Goal: Transaction & Acquisition: Purchase product/service

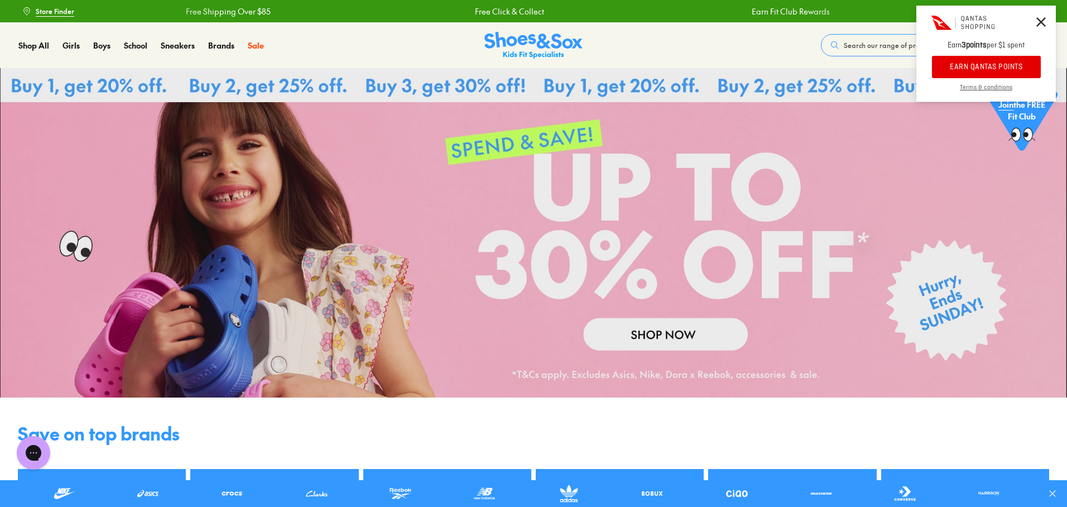
click at [854, 45] on span "Search our range of products" at bounding box center [890, 45] width 92 height 10
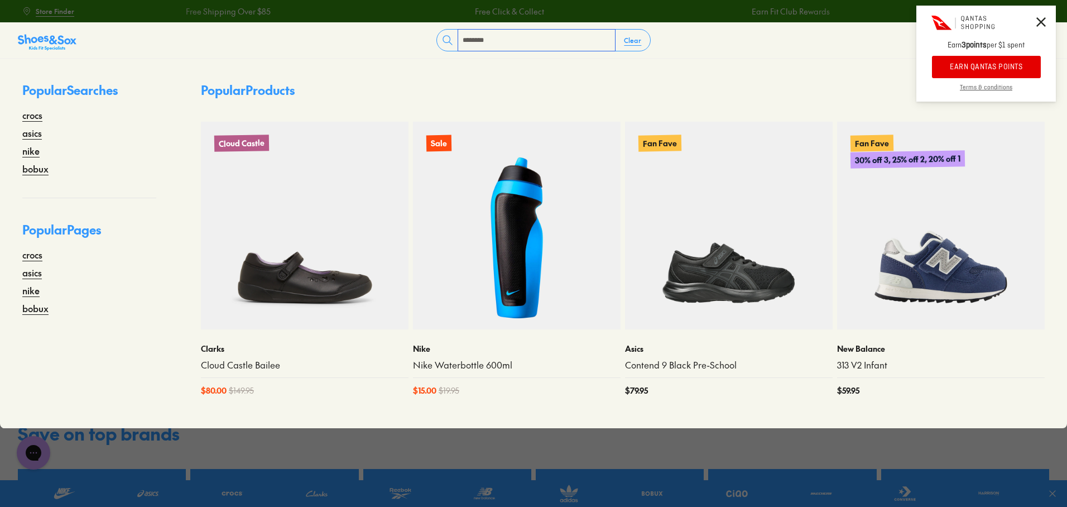
type input "********"
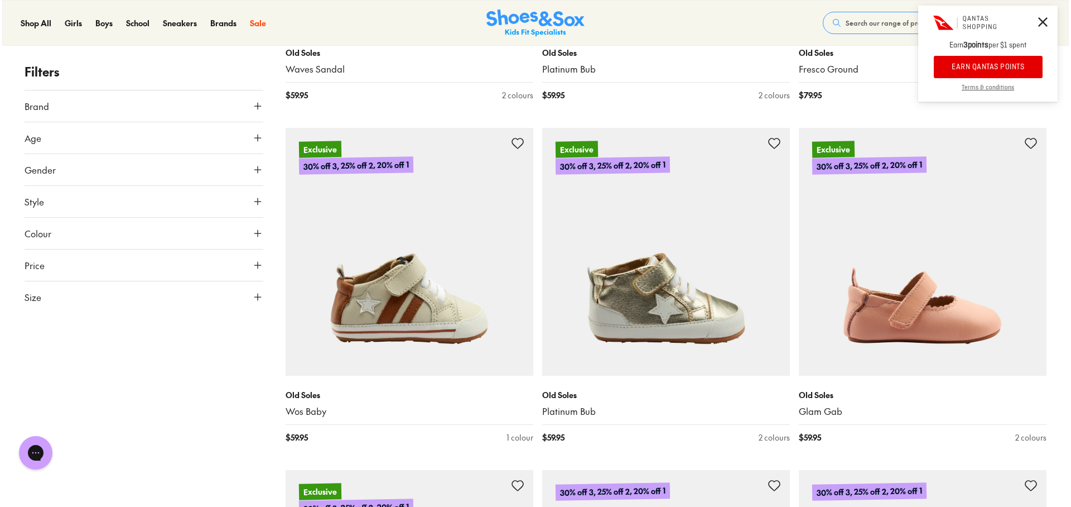
scroll to position [1409, 0]
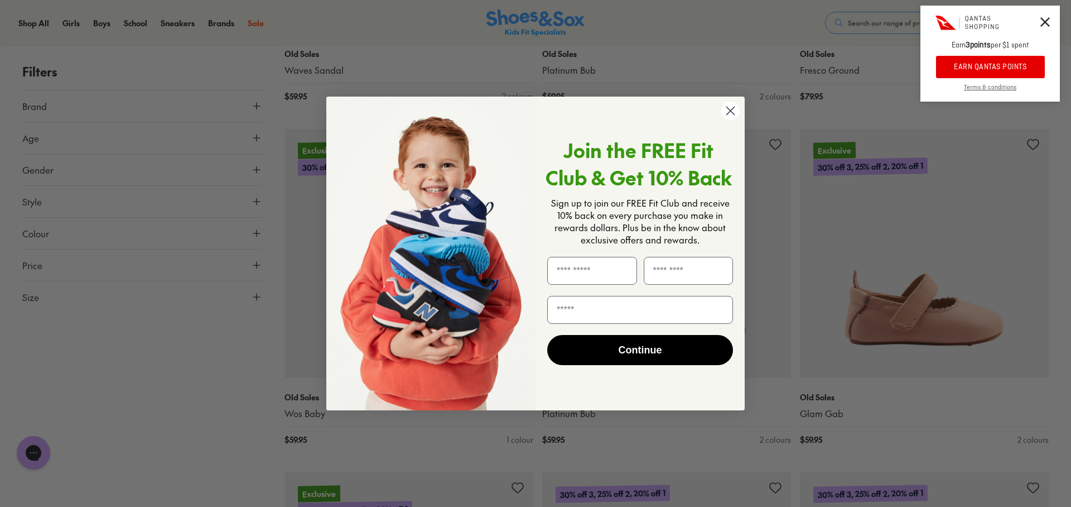
click at [734, 111] on circle "Close dialog" at bounding box center [731, 111] width 18 height 18
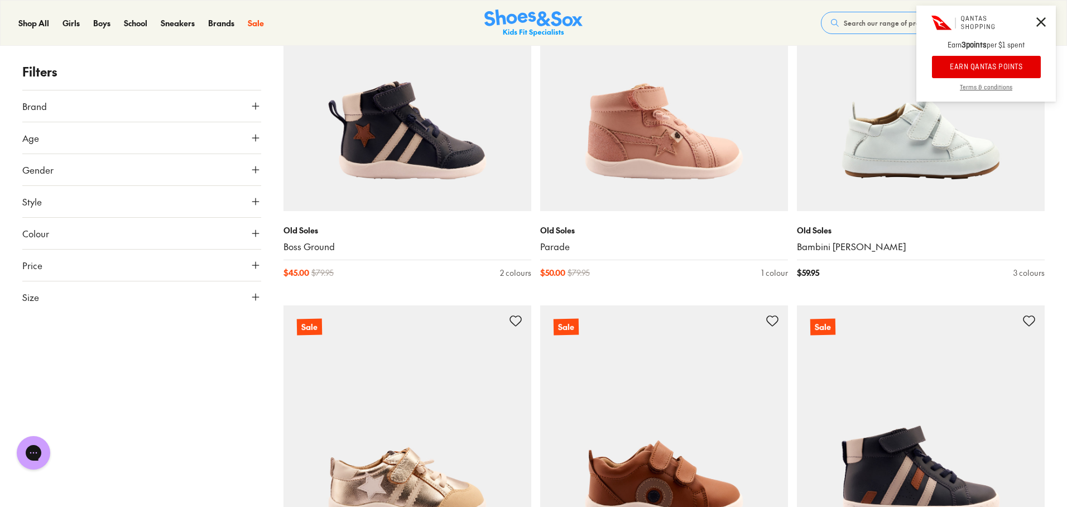
scroll to position [3395, 0]
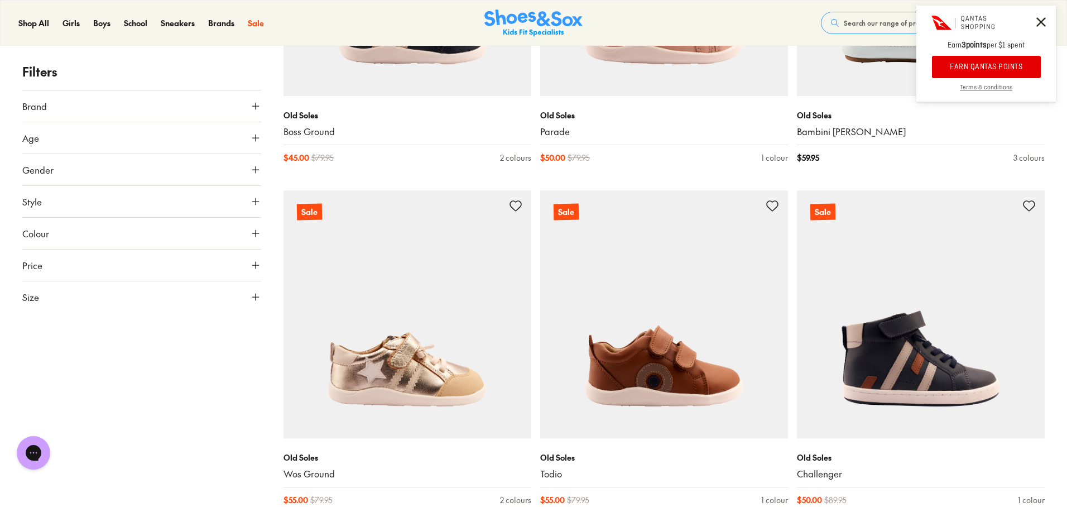
click at [40, 294] on button "Size" at bounding box center [141, 296] width 239 height 31
click at [201, 375] on button "25" at bounding box center [201, 375] width 36 height 27
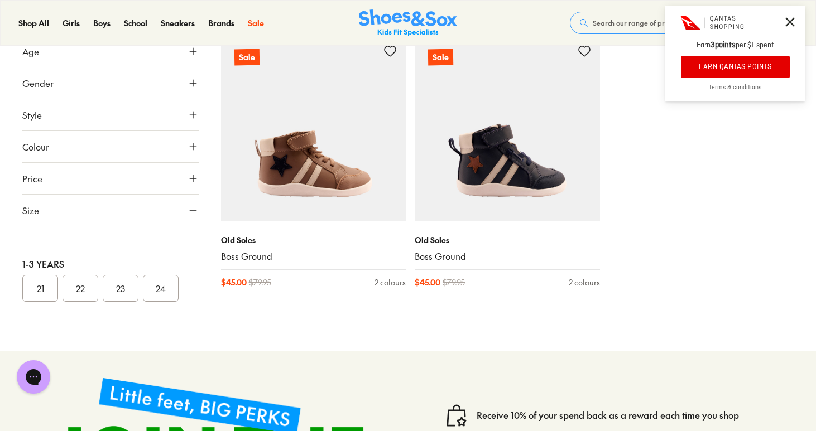
scroll to position [969, 0]
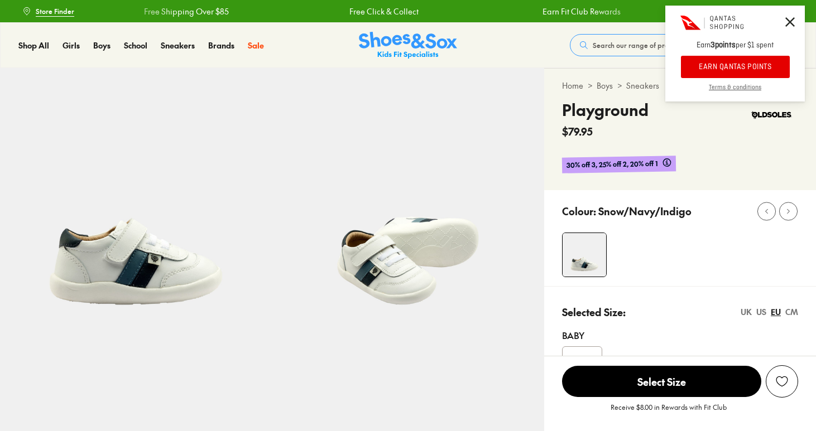
select select "*"
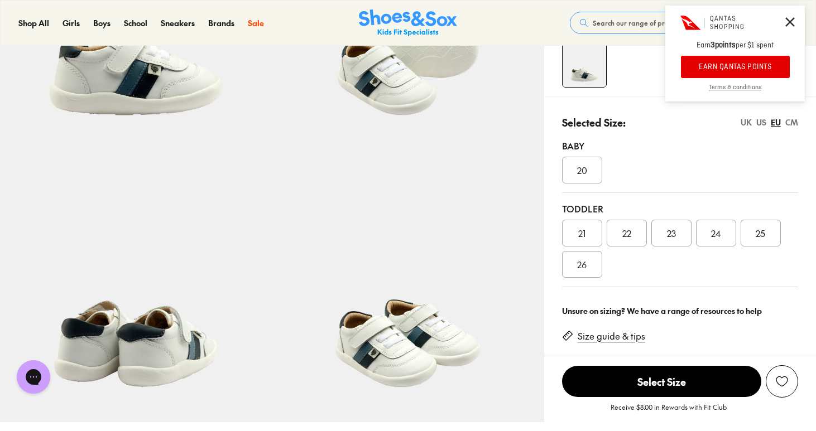
scroll to position [191, 0]
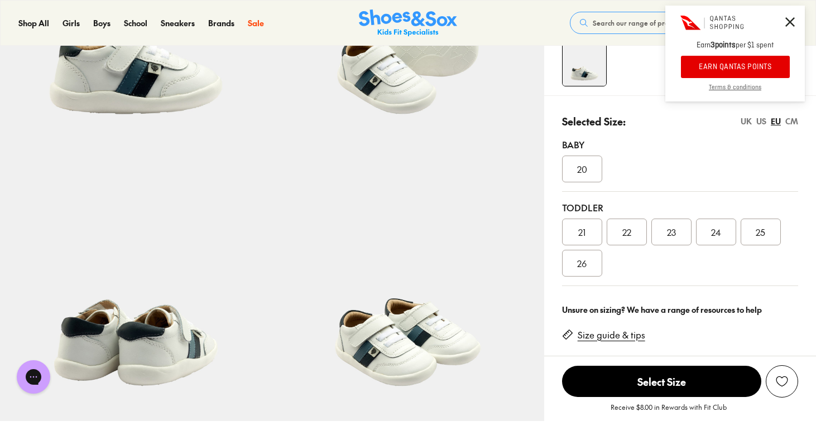
click at [749, 228] on div "25" at bounding box center [761, 232] width 40 height 27
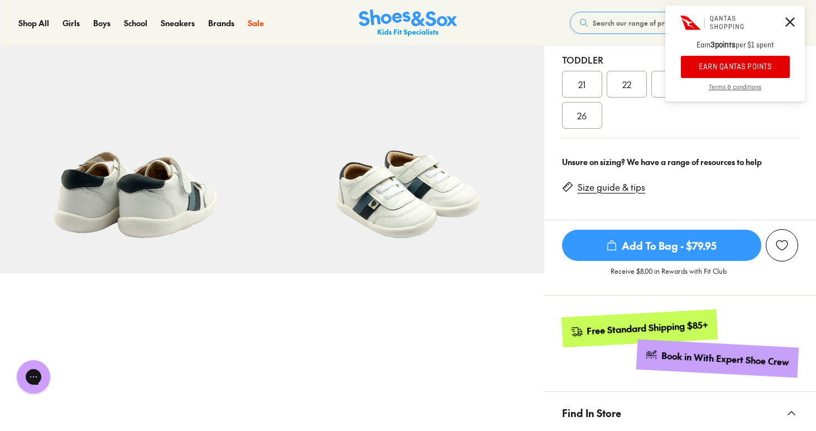
scroll to position [344, 0]
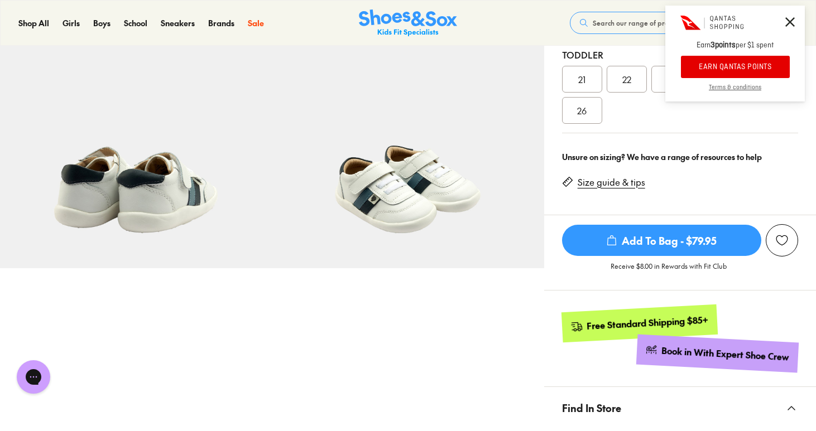
click at [705, 236] on span "Add To Bag - $79.95" at bounding box center [661, 240] width 199 height 31
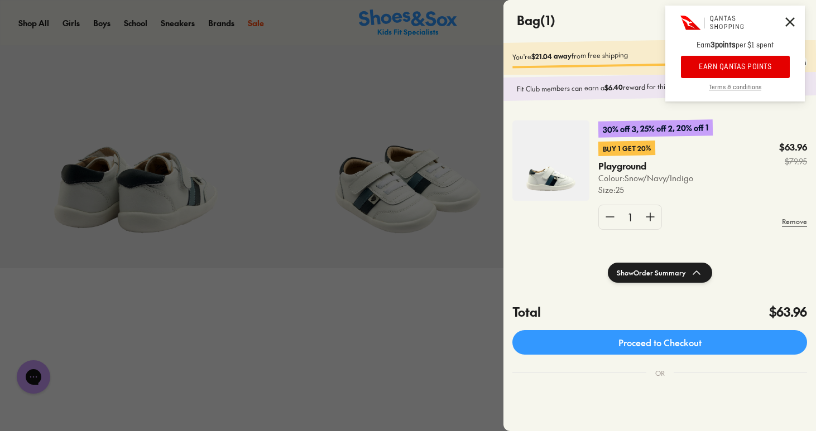
click at [794, 22] on icon at bounding box center [789, 21] width 9 height 9
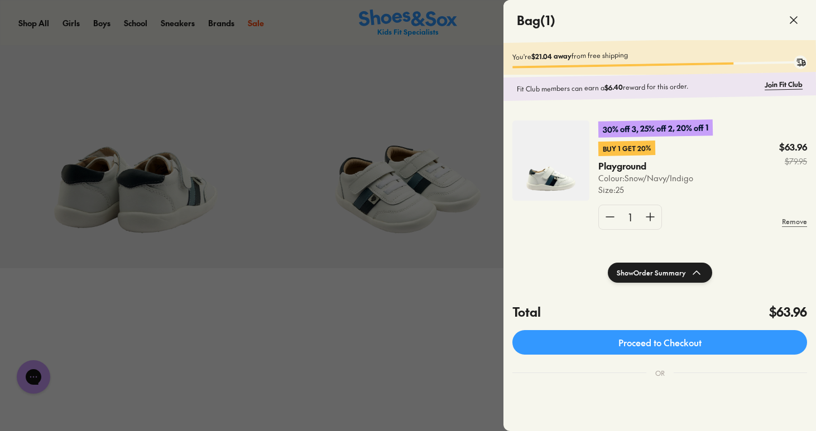
click at [800, 19] on icon at bounding box center [793, 19] width 13 height 13
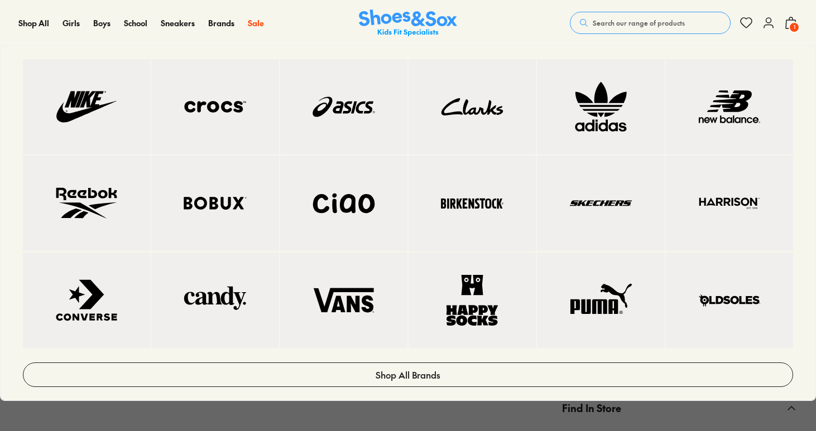
click at [212, 94] on img at bounding box center [215, 106] width 83 height 51
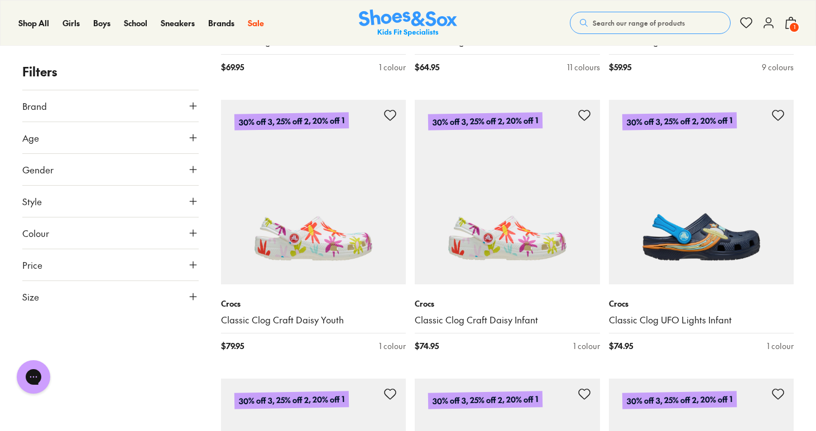
scroll to position [1035, 0]
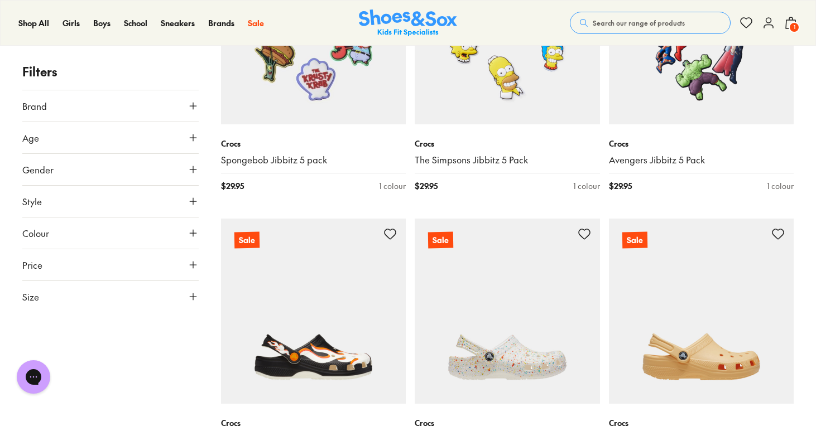
scroll to position [4507, 0]
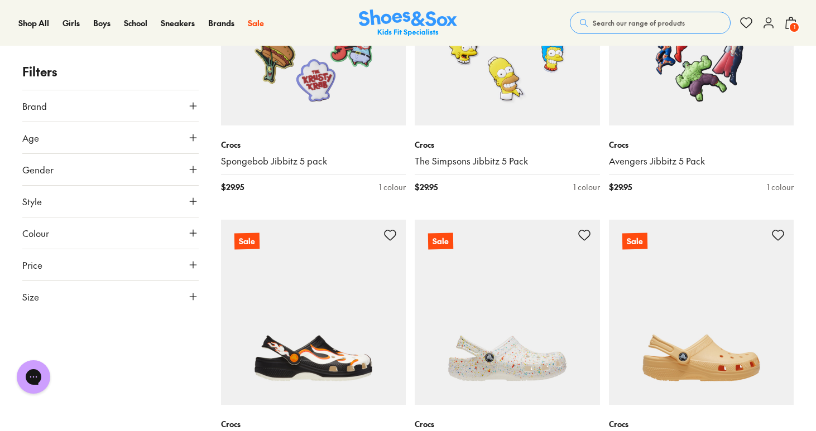
click at [635, 17] on button "Search our range of products" at bounding box center [650, 23] width 161 height 22
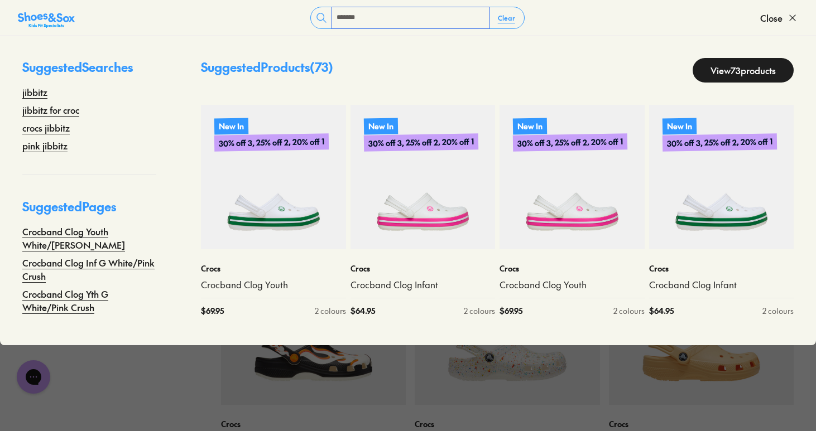
type input "*******"
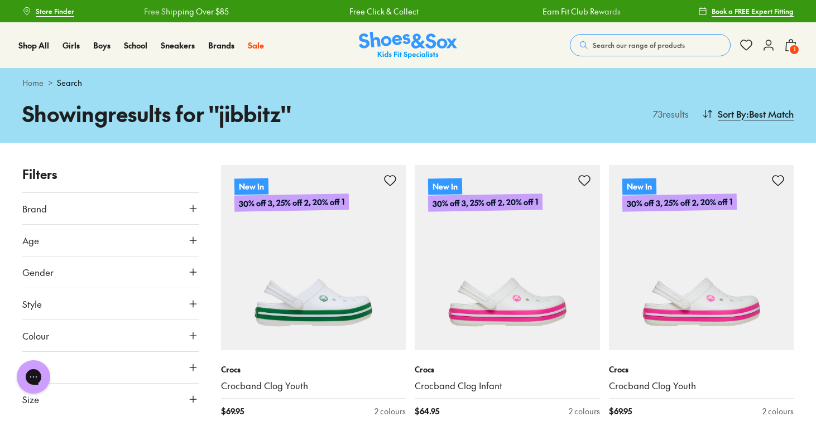
click at [646, 44] on span "Search our range of products" at bounding box center [639, 45] width 92 height 10
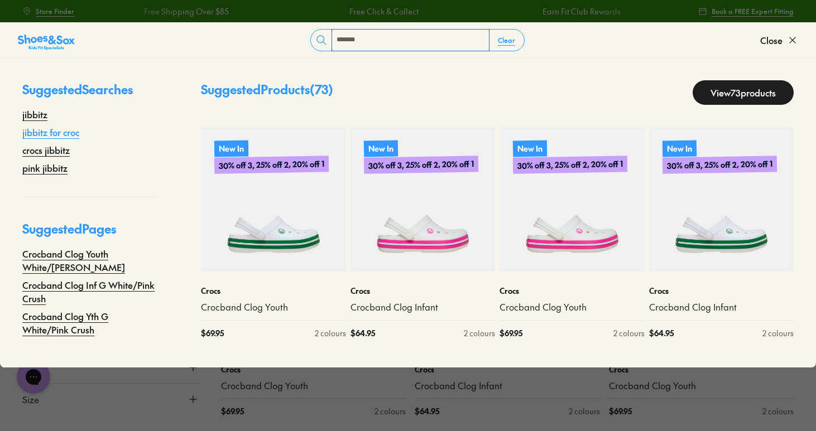
type input "*******"
click at [56, 132] on link "jibbitz for croc" at bounding box center [50, 132] width 57 height 13
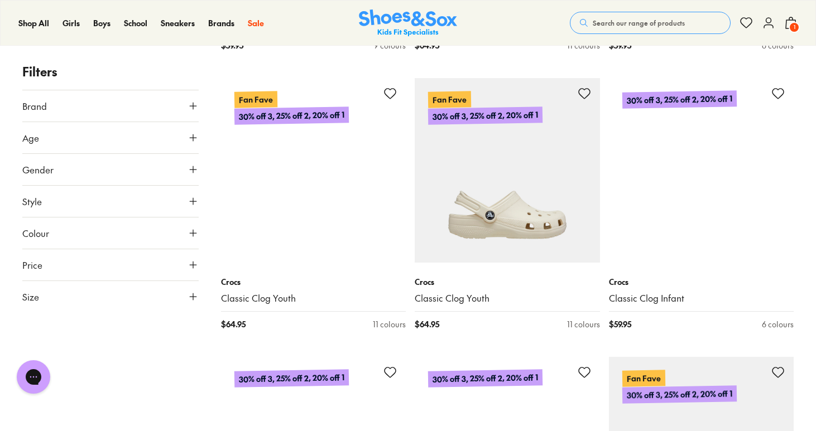
scroll to position [2602, 0]
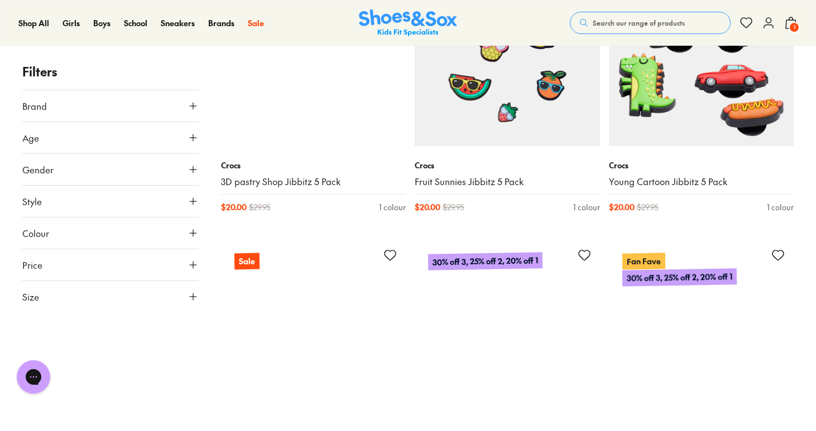
scroll to position [5454, 0]
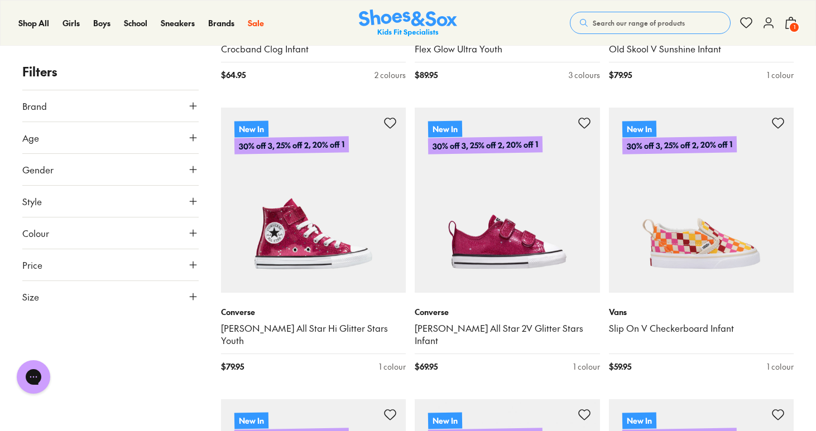
scroll to position [972, 0]
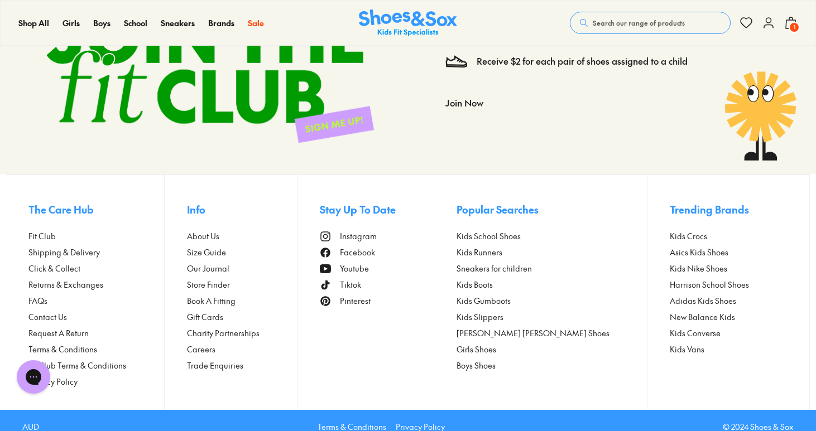
scroll to position [9487, 0]
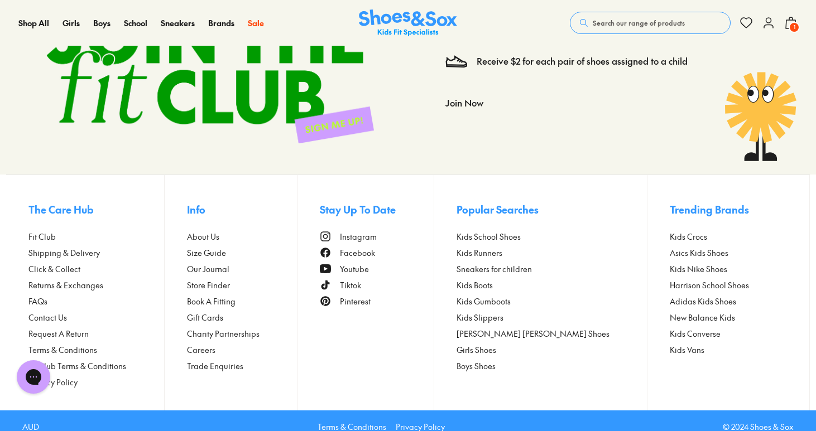
click at [633, 20] on span "Search our range of products" at bounding box center [639, 23] width 92 height 10
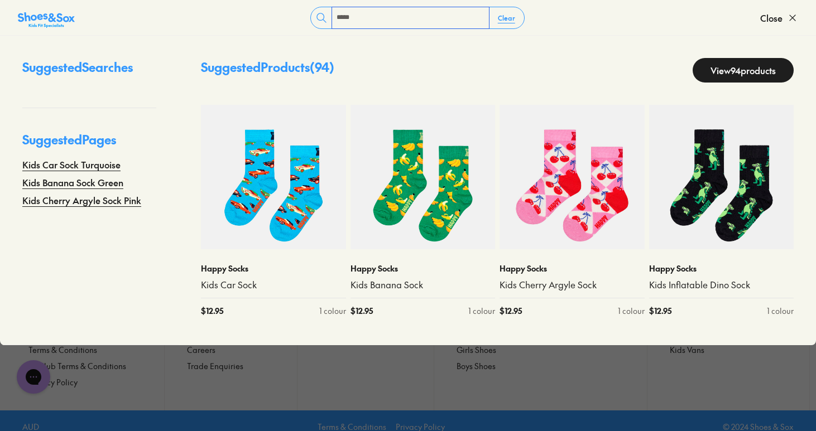
type input "*****"
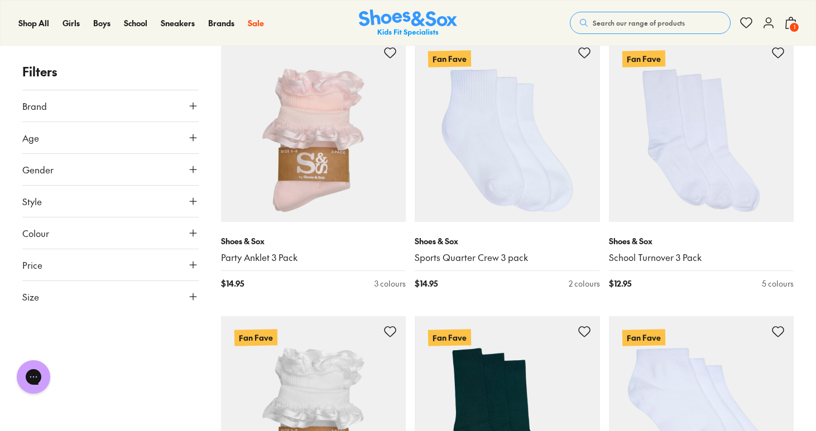
scroll to position [742, 0]
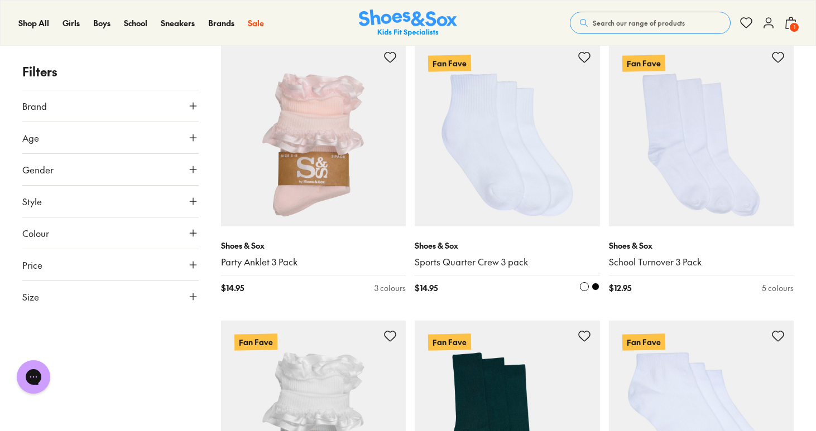
click at [508, 148] on img at bounding box center [507, 134] width 185 height 185
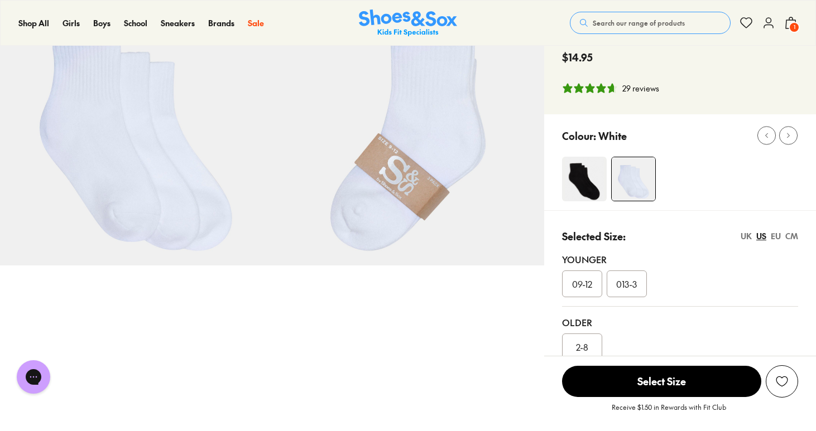
select select "*"
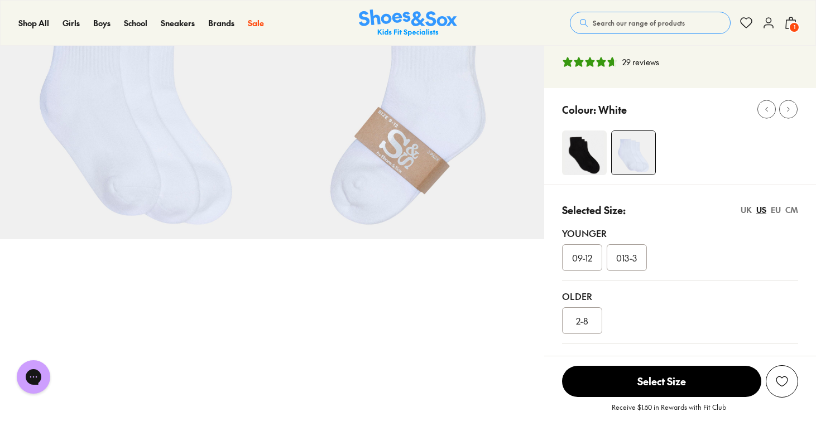
scroll to position [99, 0]
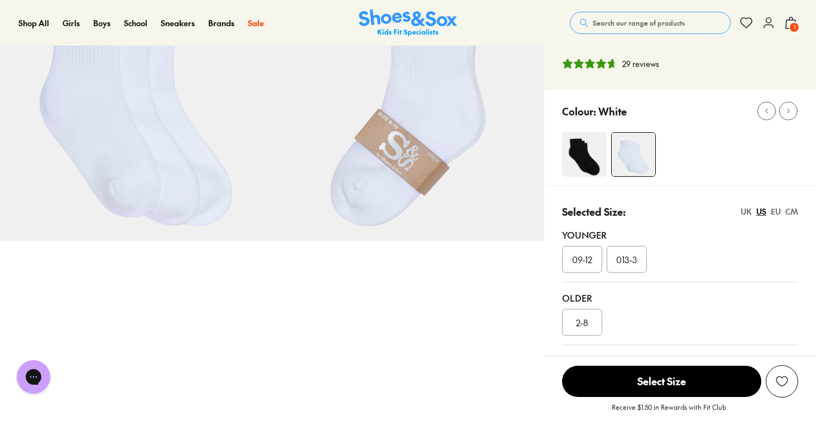
click at [596, 263] on div "09-12" at bounding box center [582, 259] width 40 height 27
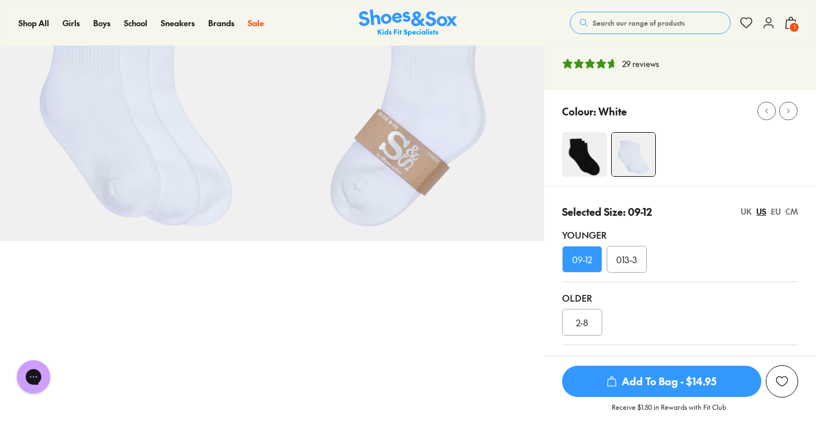
click at [776, 212] on div "EU" at bounding box center [776, 212] width 10 height 12
click at [759, 212] on div "US" at bounding box center [761, 212] width 10 height 12
click at [777, 211] on div "EU" at bounding box center [776, 212] width 10 height 12
click at [792, 210] on div "CM" at bounding box center [791, 212] width 13 height 12
click at [743, 214] on div "UK" at bounding box center [746, 212] width 11 height 12
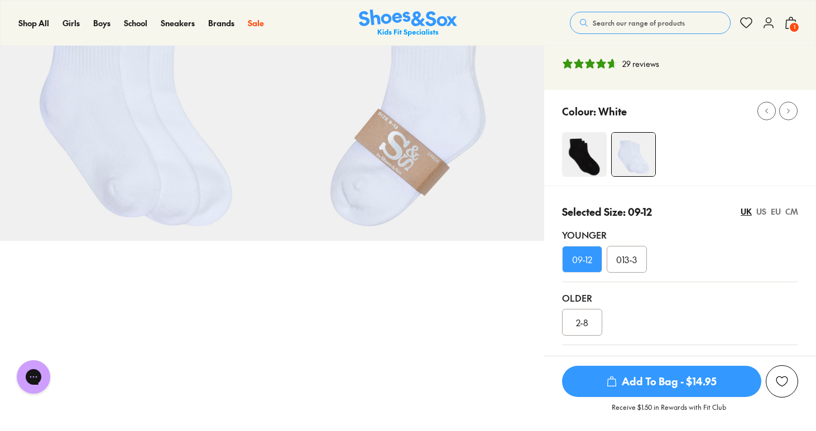
click at [758, 213] on div "US" at bounding box center [761, 212] width 10 height 12
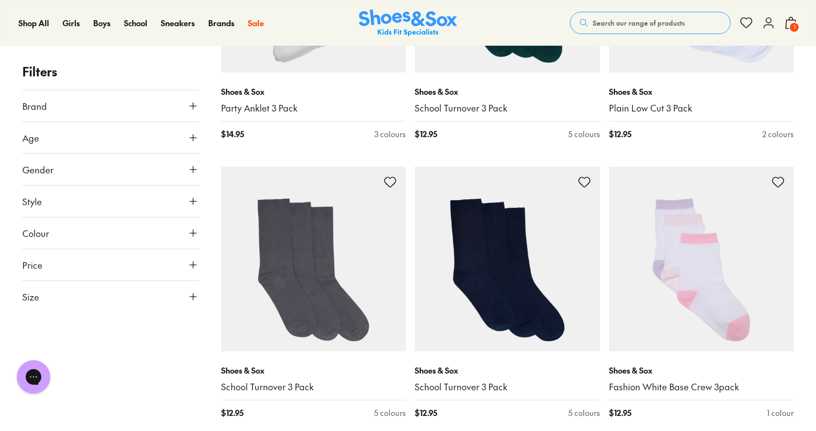
scroll to position [1176, 0]
click at [64, 305] on button "Size" at bounding box center [110, 296] width 176 height 31
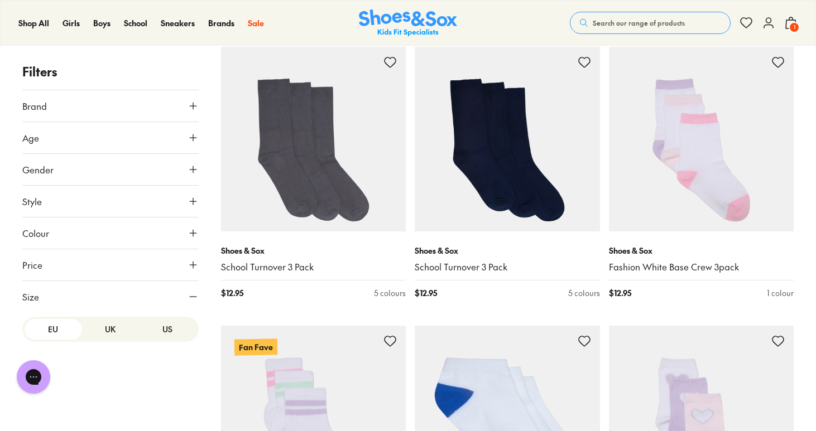
scroll to position [1296, 0]
click at [69, 321] on button "EU" at bounding box center [53, 329] width 57 height 21
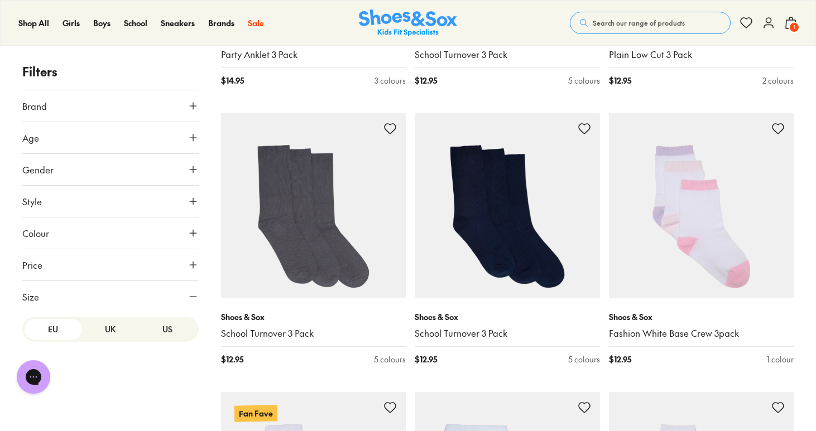
scroll to position [1231, 0]
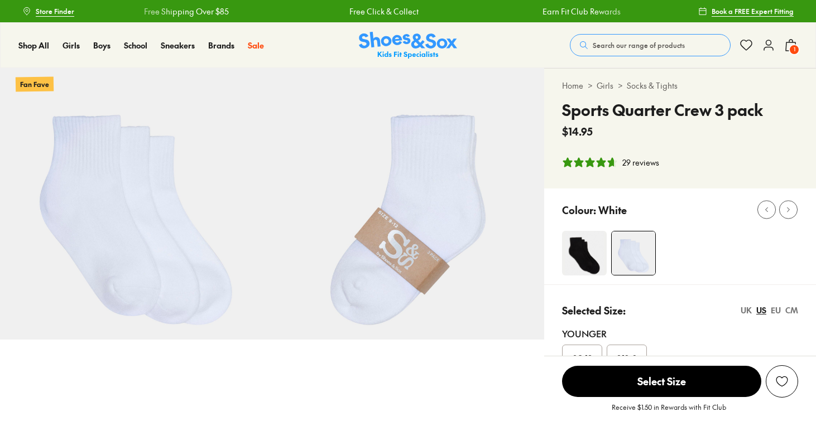
select select "*"
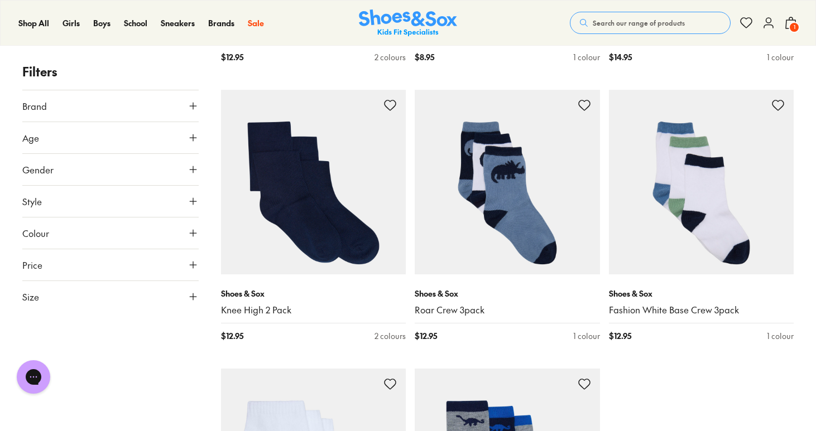
scroll to position [2652, 0]
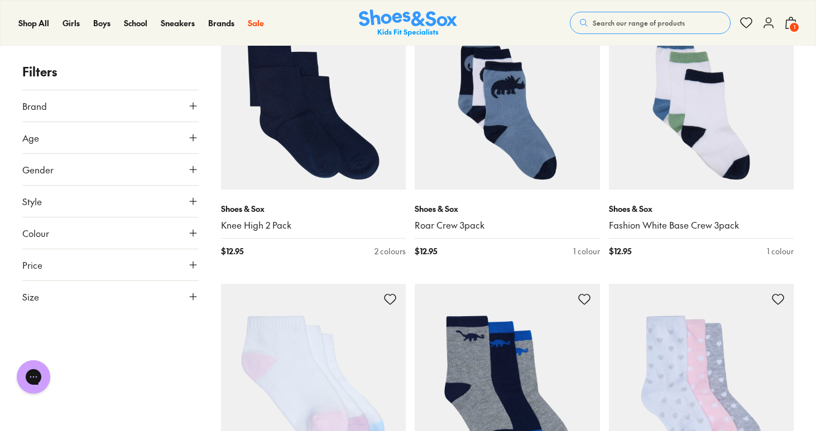
scroll to position [2734, 0]
click at [695, 107] on img at bounding box center [701, 96] width 185 height 185
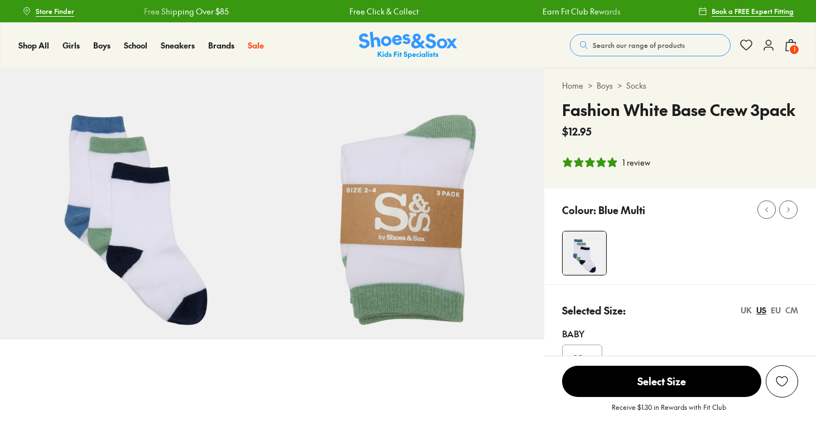
select select "*"
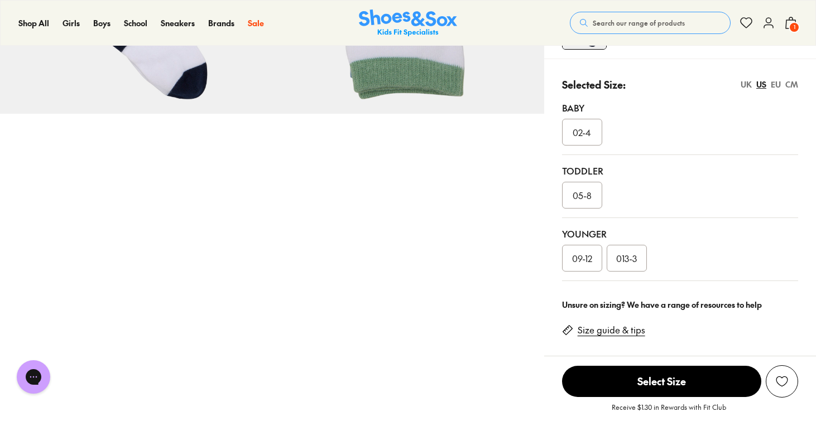
scroll to position [219, 0]
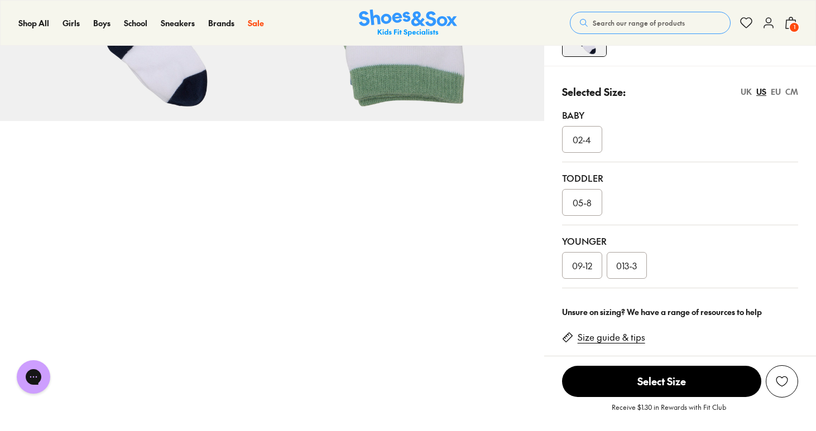
click at [577, 206] on span "05-8" at bounding box center [582, 202] width 19 height 13
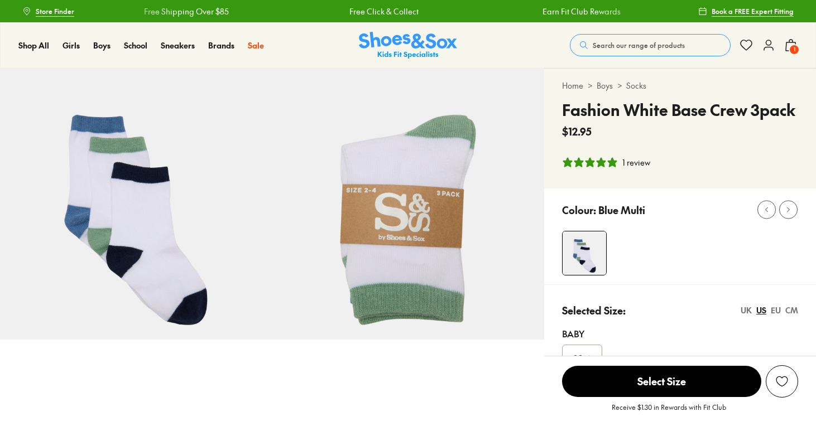
select select "*"
click at [636, 86] on link "Socks" at bounding box center [636, 86] width 20 height 12
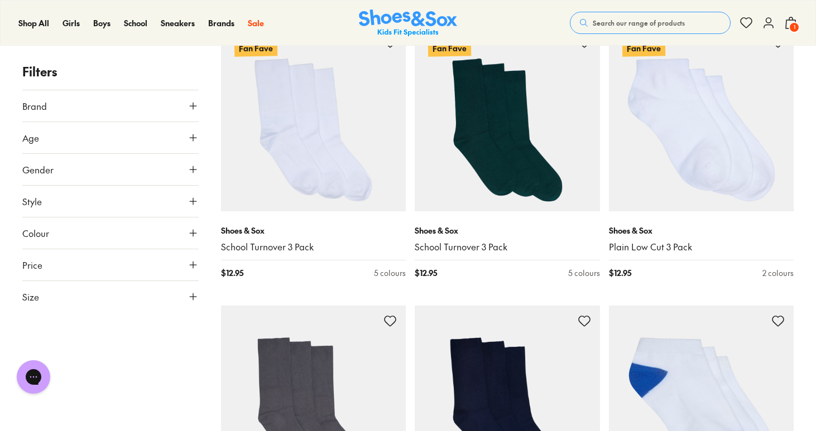
scroll to position [758, 0]
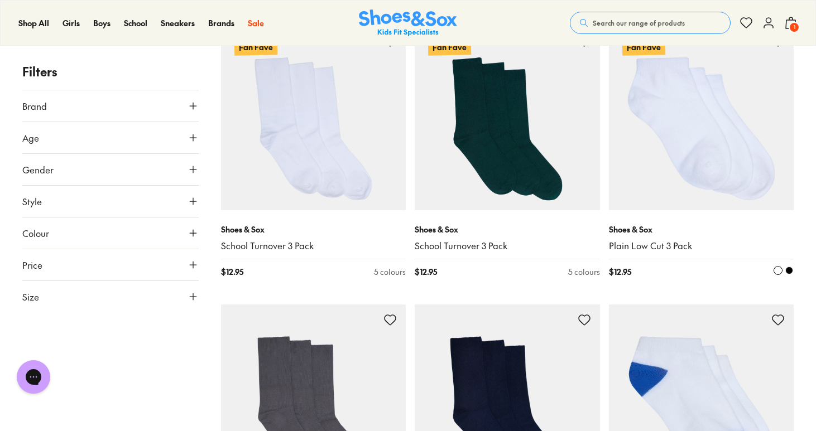
click at [690, 137] on img at bounding box center [701, 118] width 185 height 185
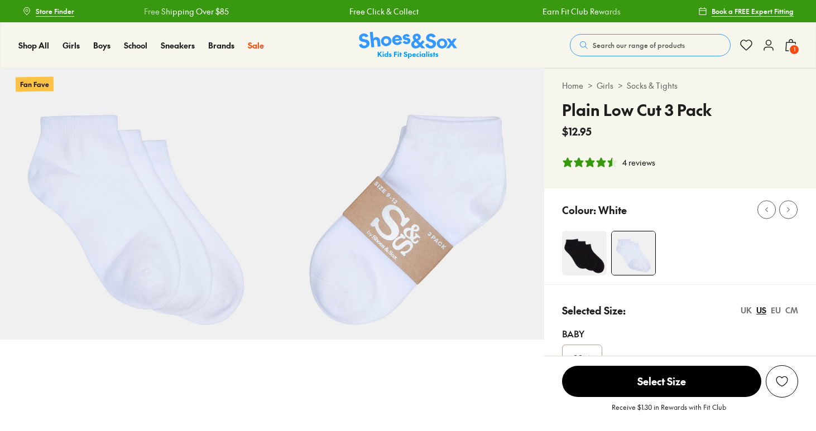
select select "*"
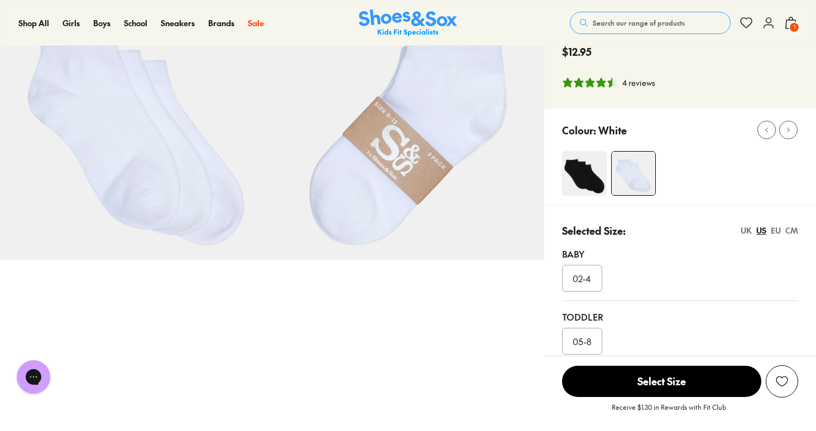
scroll to position [118, 0]
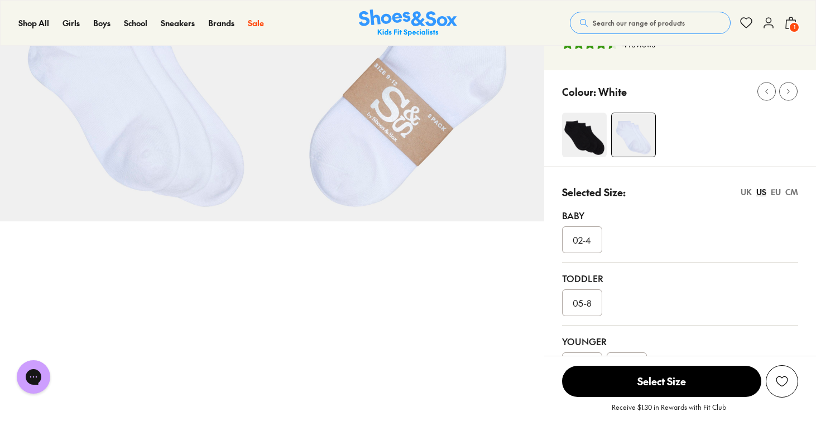
click at [584, 300] on span "05-8" at bounding box center [582, 302] width 19 height 13
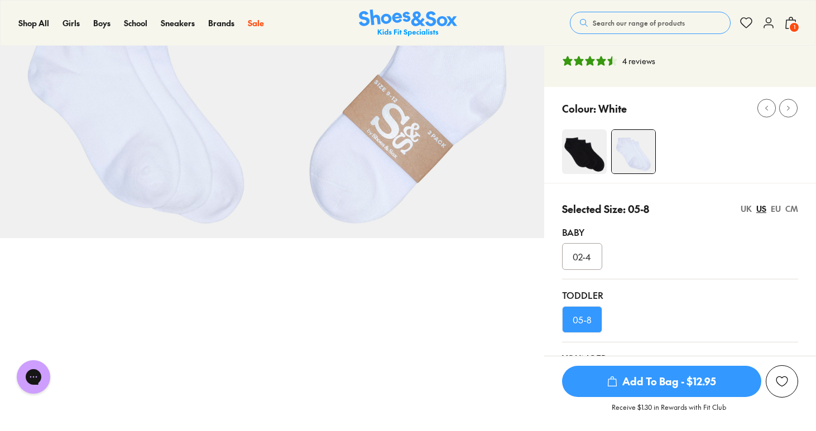
scroll to position [103, 0]
click at [675, 372] on span "Add To Bag - $12.95" at bounding box center [661, 381] width 199 height 31
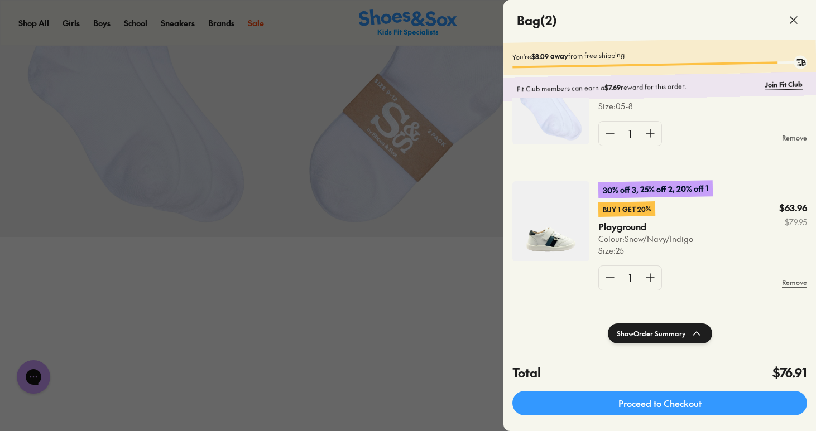
scroll to position [61, 0]
click at [566, 230] on img at bounding box center [550, 221] width 77 height 80
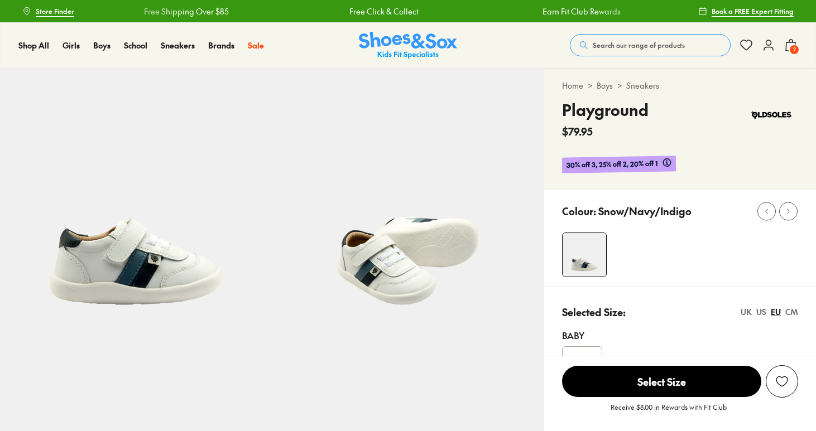
select select "*"
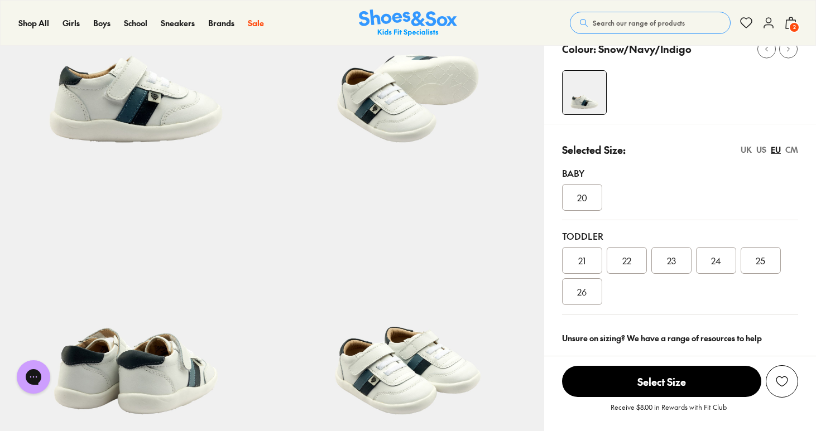
scroll to position [162, 0]
click at [762, 152] on div "US" at bounding box center [761, 151] width 10 height 12
click at [749, 151] on div "UK" at bounding box center [746, 151] width 11 height 12
click at [763, 147] on div "US" at bounding box center [761, 151] width 10 height 12
click at [779, 150] on div "EU" at bounding box center [776, 151] width 10 height 12
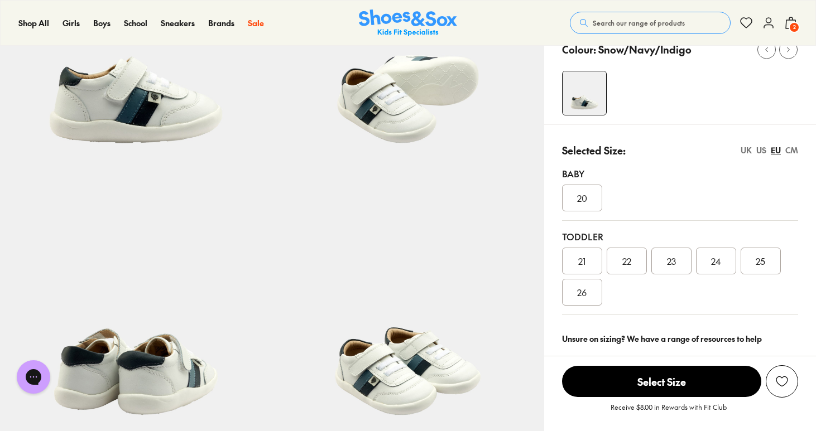
scroll to position [0, 0]
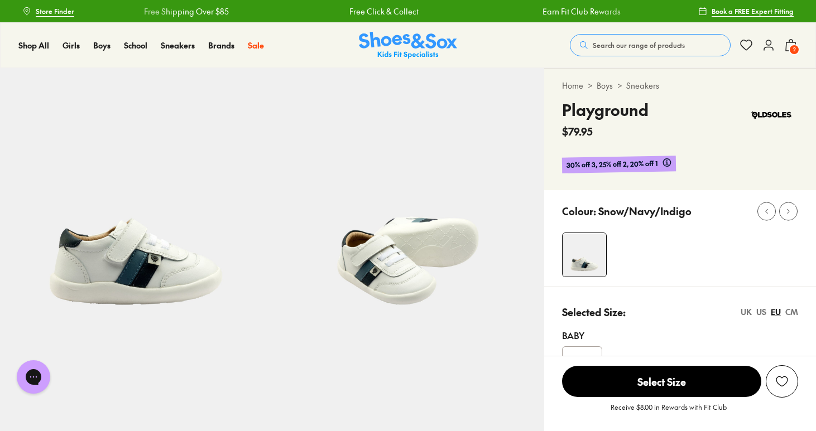
click at [791, 49] on span "2" at bounding box center [793, 49] width 11 height 11
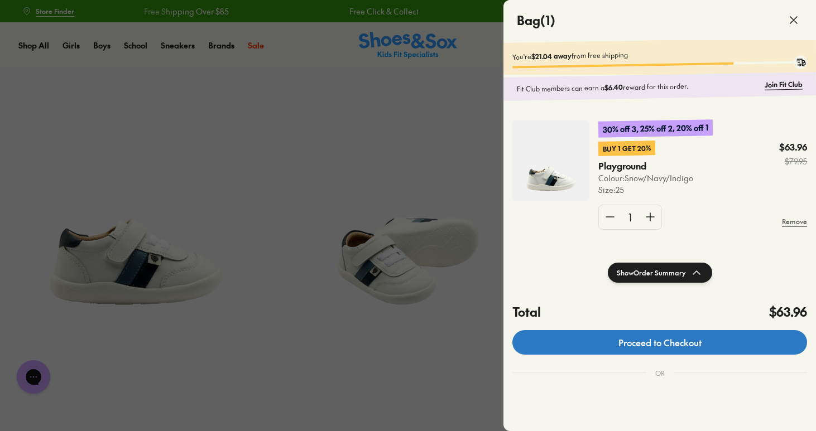
click at [653, 346] on link "Proceed to Checkout" at bounding box center [659, 342] width 295 height 25
